Goal: Transaction & Acquisition: Purchase product/service

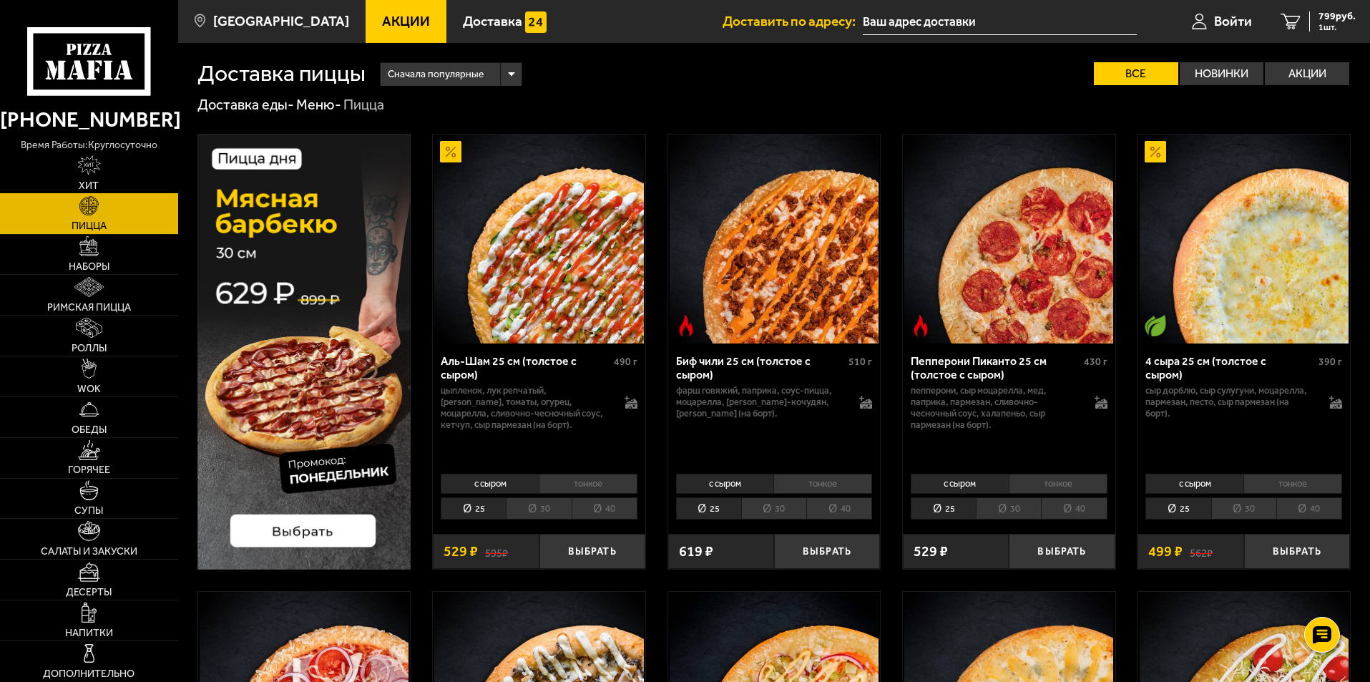
click at [103, 166] on link "Хит" at bounding box center [89, 173] width 178 height 40
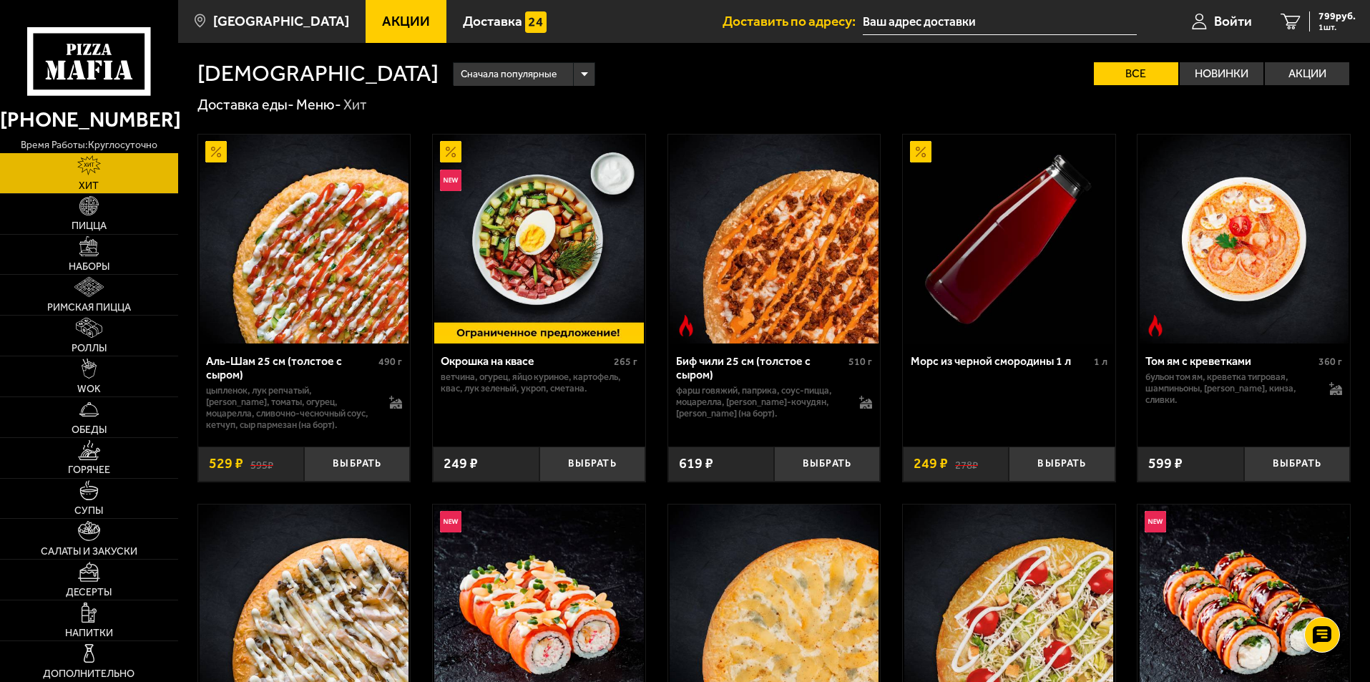
click at [92, 122] on link "[PHONE_NUMBER]" at bounding box center [89, 119] width 178 height 35
click at [77, 70] on use at bounding box center [79, 70] width 13 height 19
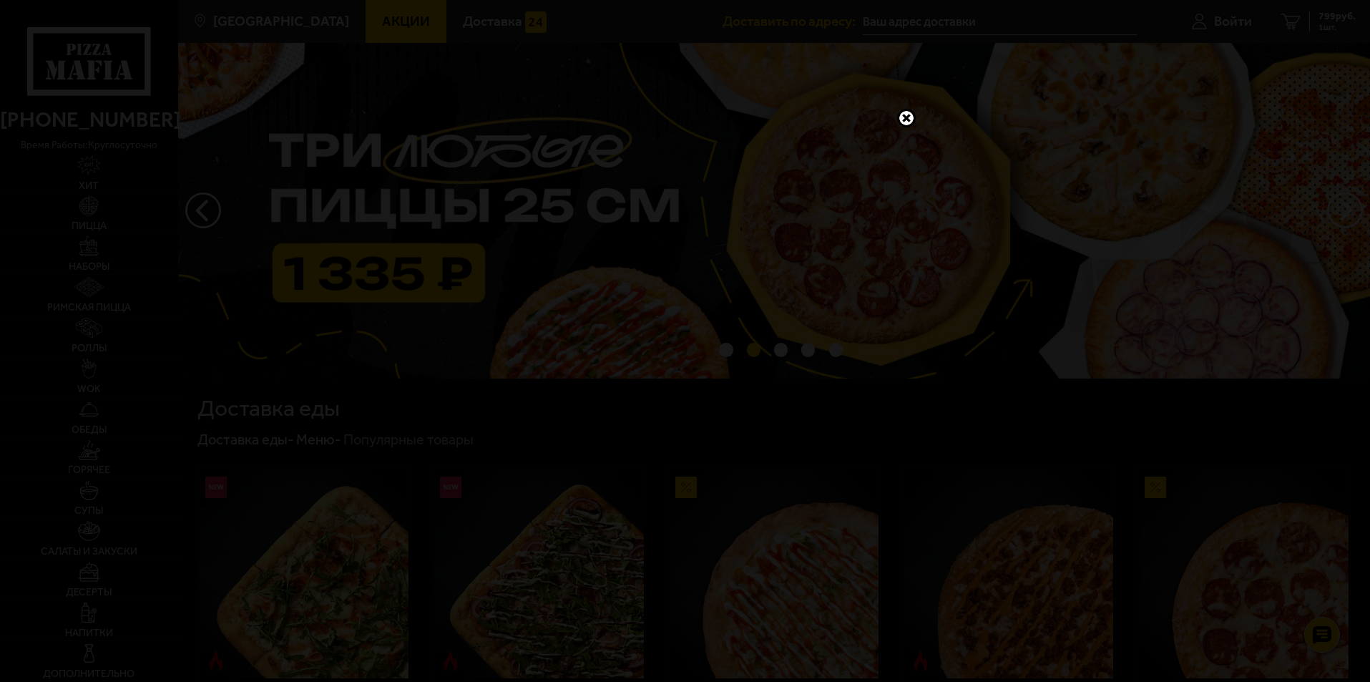
click at [905, 119] on link at bounding box center [906, 118] width 19 height 19
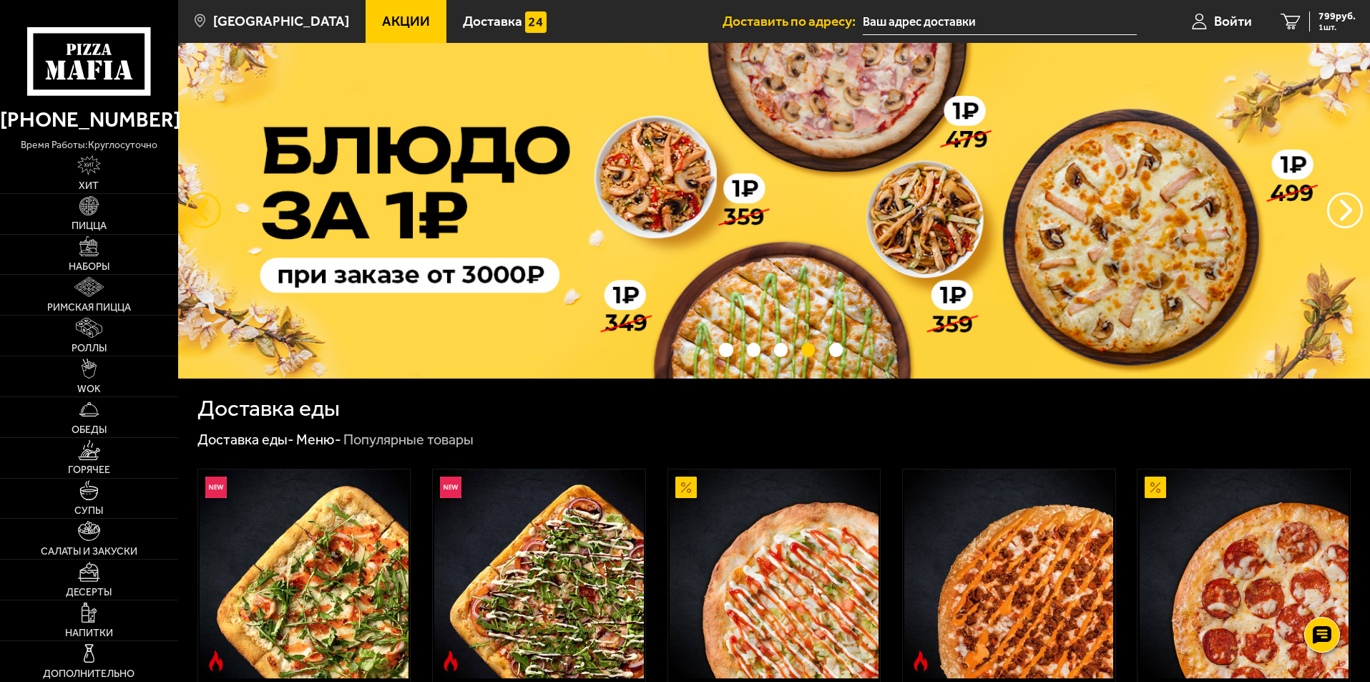
click at [191, 207] on button "следующий" at bounding box center [203, 210] width 36 height 36
click at [192, 208] on button "следующий" at bounding box center [203, 210] width 36 height 36
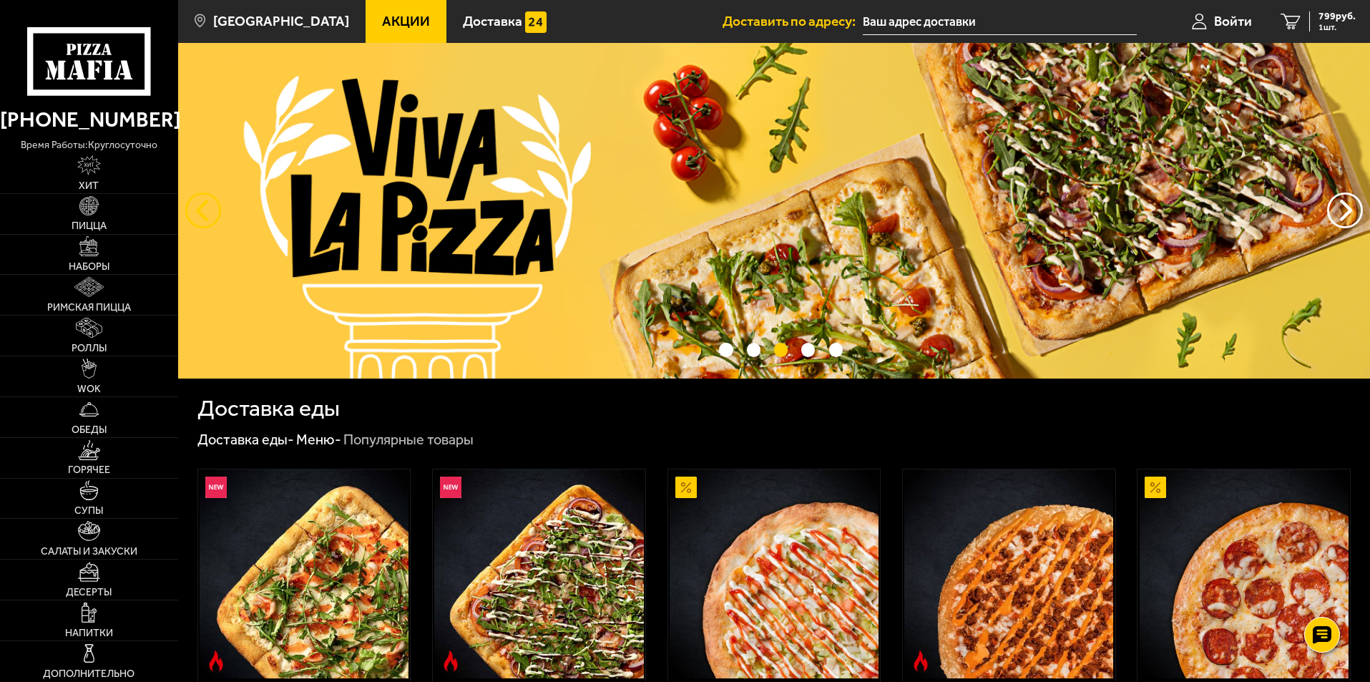
click at [192, 208] on button "следующий" at bounding box center [203, 210] width 36 height 36
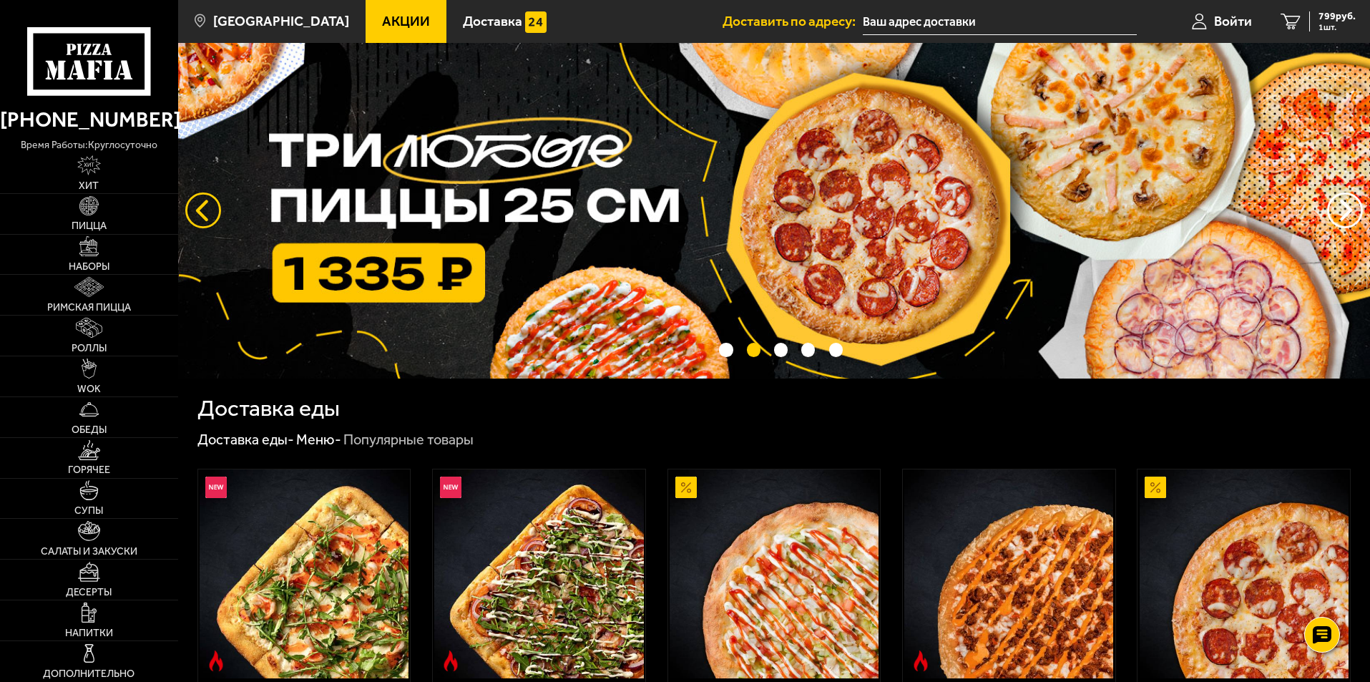
click at [192, 208] on button "следующий" at bounding box center [203, 210] width 36 height 36
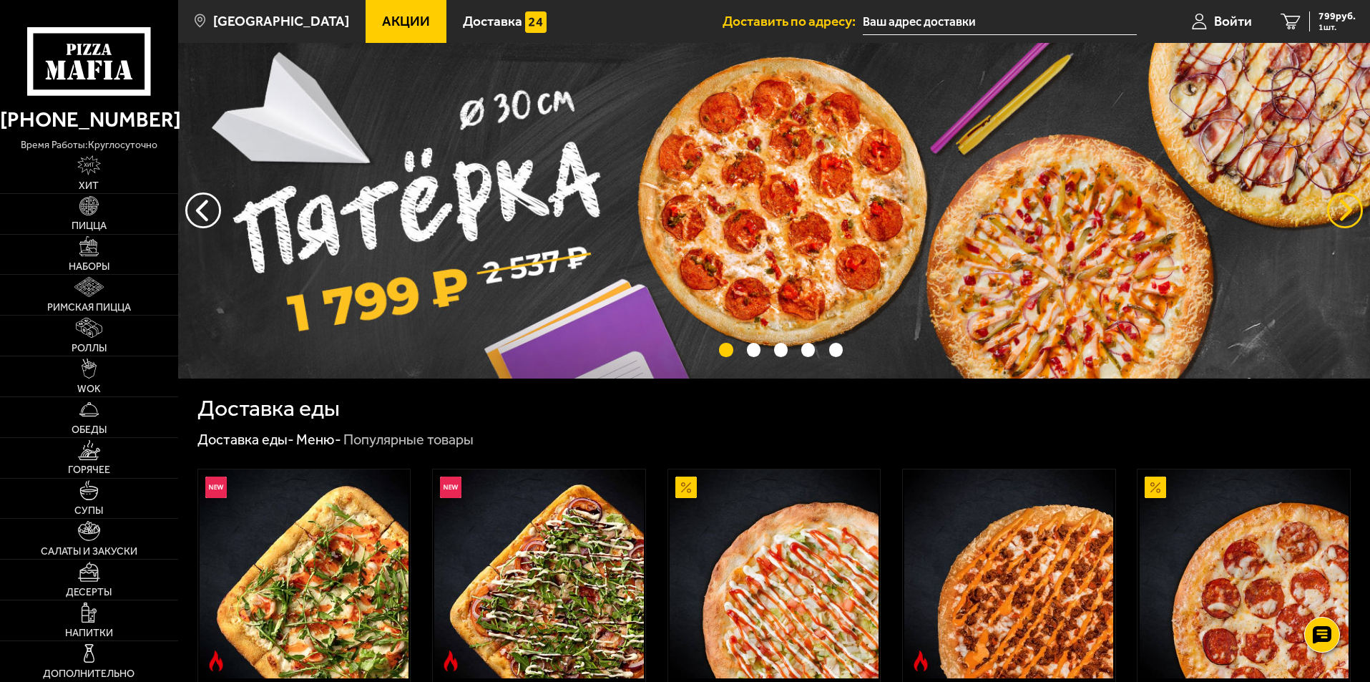
click at [1342, 210] on button "предыдущий" at bounding box center [1345, 210] width 36 height 36
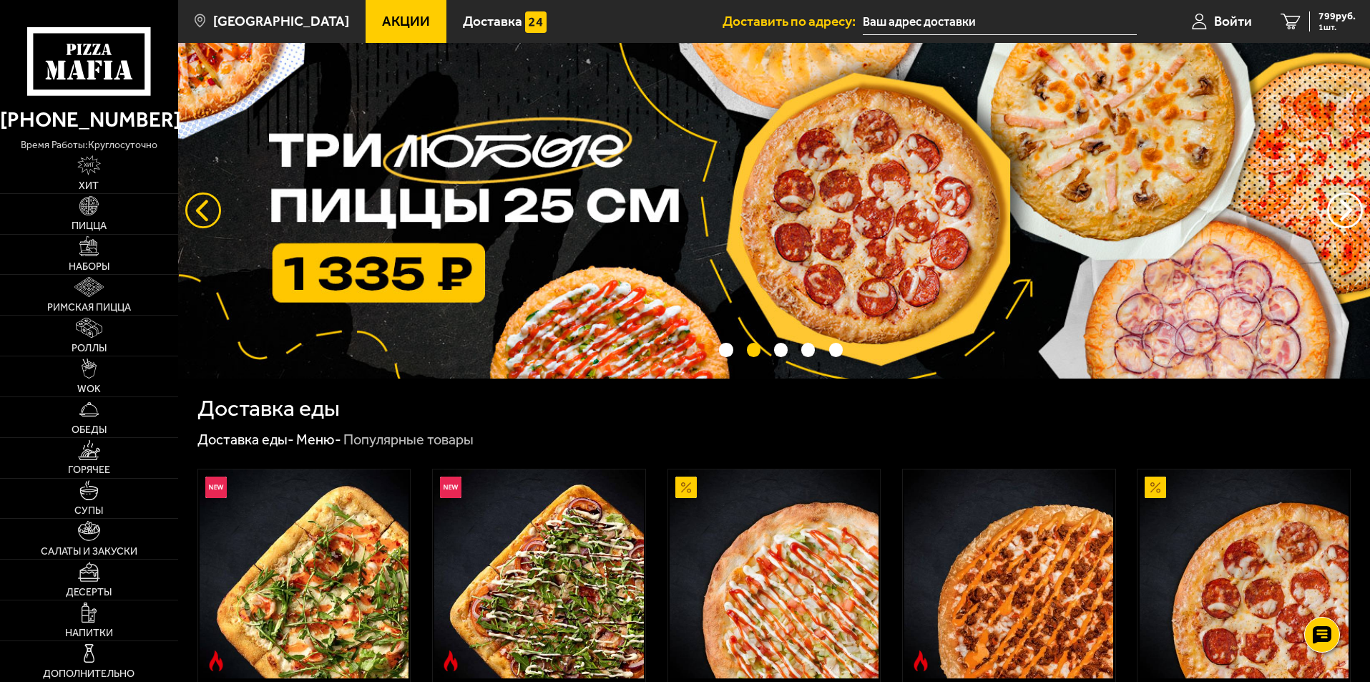
click at [199, 210] on button "следующий" at bounding box center [203, 210] width 36 height 36
click at [195, 208] on button "следующий" at bounding box center [203, 210] width 36 height 36
click at [198, 210] on button "следующий" at bounding box center [203, 210] width 36 height 36
click at [192, 208] on button "следующий" at bounding box center [203, 210] width 36 height 36
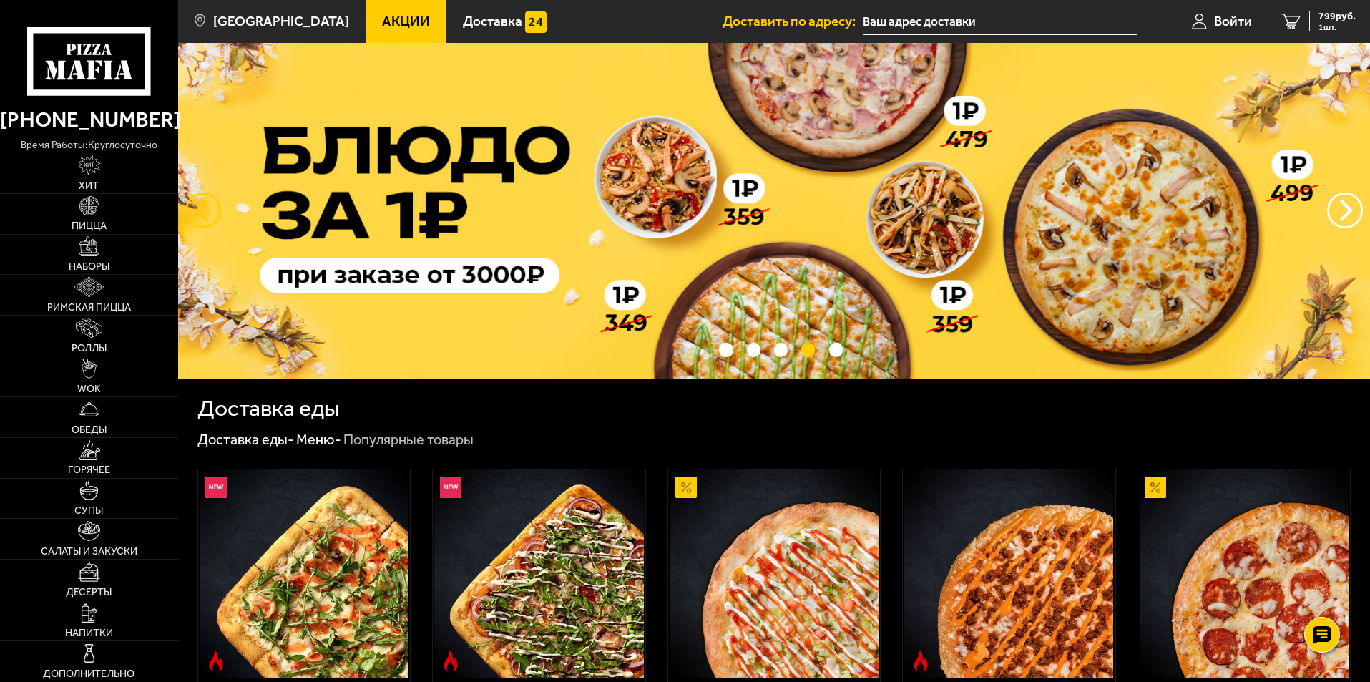
click at [196, 208] on button "следующий" at bounding box center [203, 210] width 36 height 36
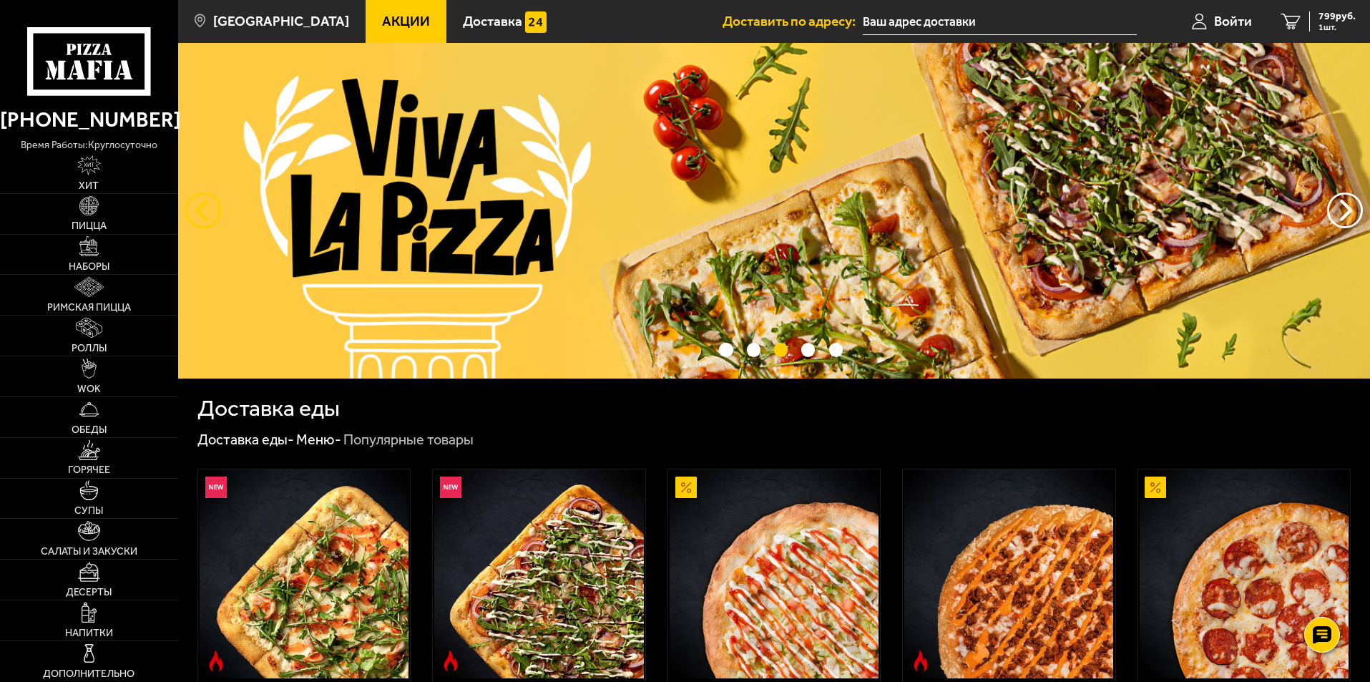
click at [196, 208] on button "следующий" at bounding box center [203, 210] width 36 height 36
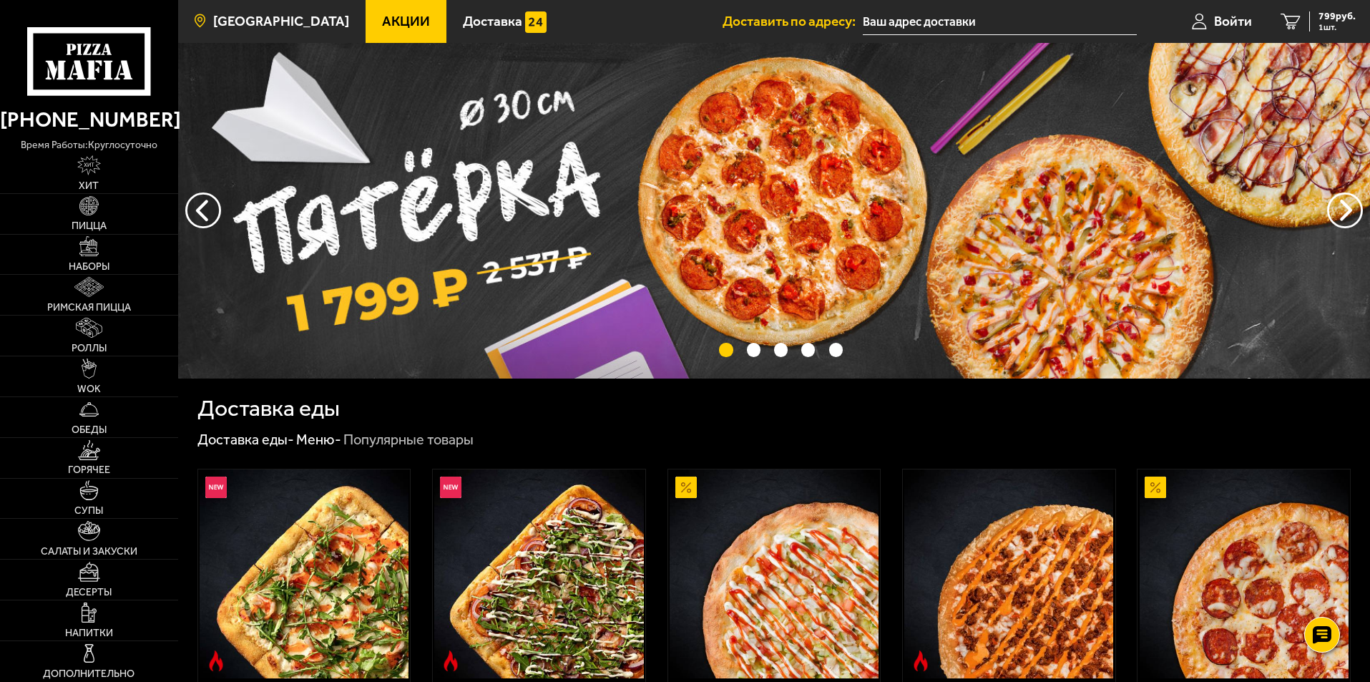
click at [294, 16] on span "[GEOGRAPHIC_DATA]" at bounding box center [281, 21] width 136 height 14
